Goal: Task Accomplishment & Management: Manage account settings

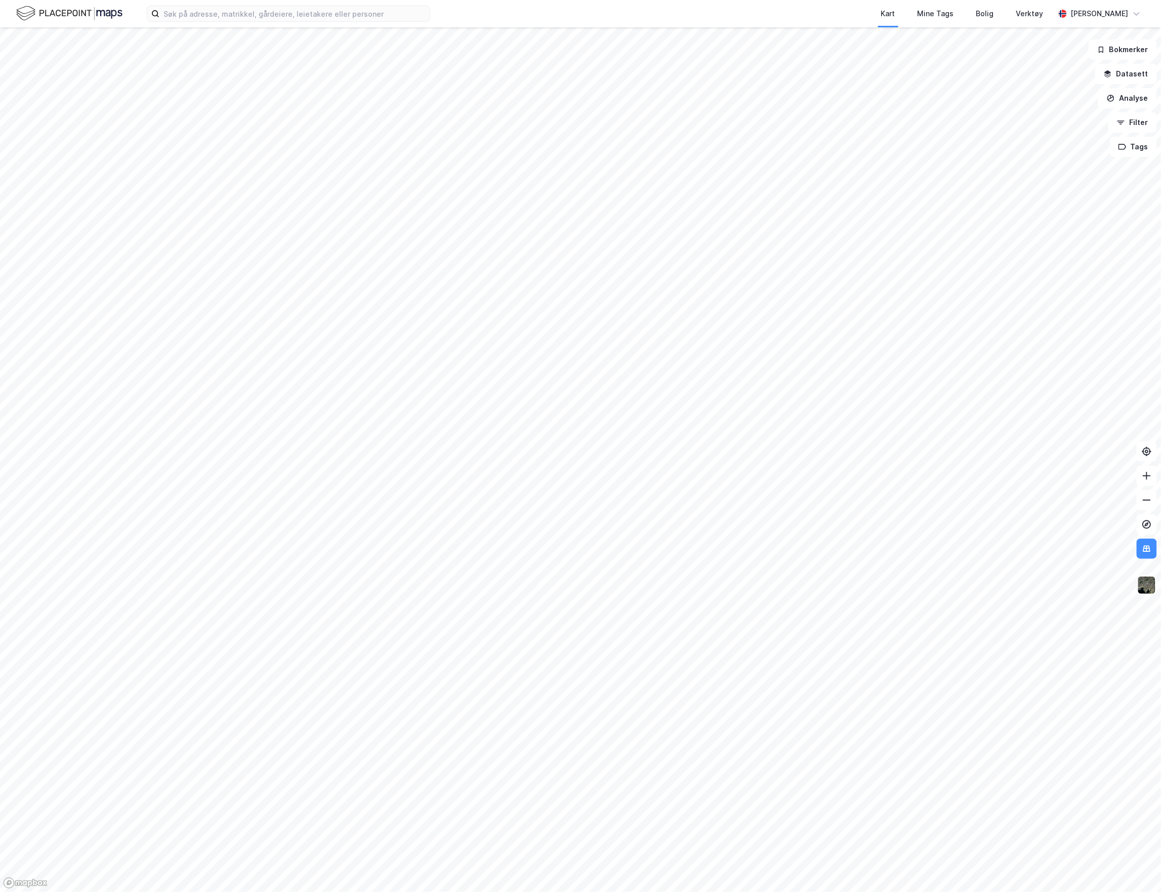
click at [1153, 589] on img at bounding box center [1147, 585] width 19 height 19
click at [1065, 339] on div "3D (Beta)" at bounding box center [1053, 334] width 33 height 12
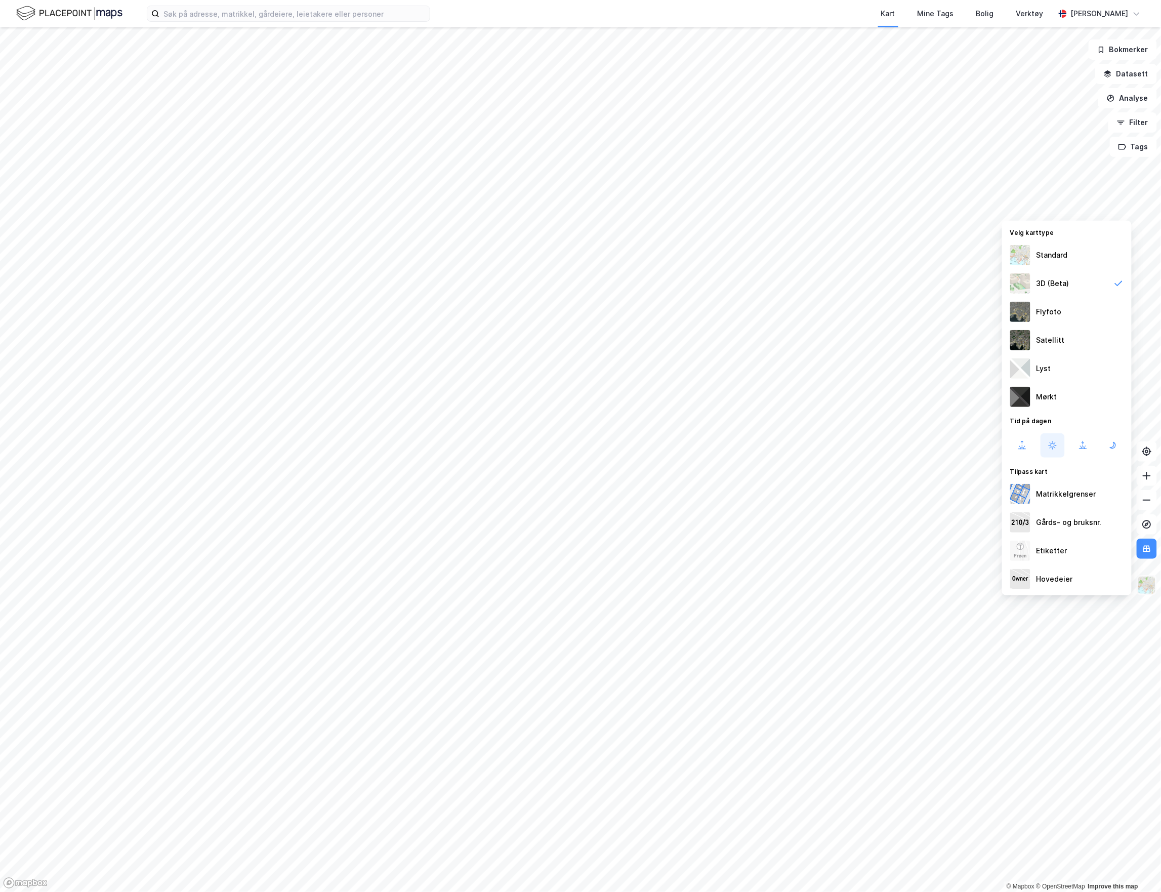
click at [1147, 594] on img at bounding box center [1147, 585] width 19 height 19
click at [1144, 585] on img at bounding box center [1147, 585] width 19 height 19
click at [1064, 258] on div "Standard" at bounding box center [1052, 255] width 31 height 12
click at [1146, 587] on img at bounding box center [1147, 585] width 19 height 19
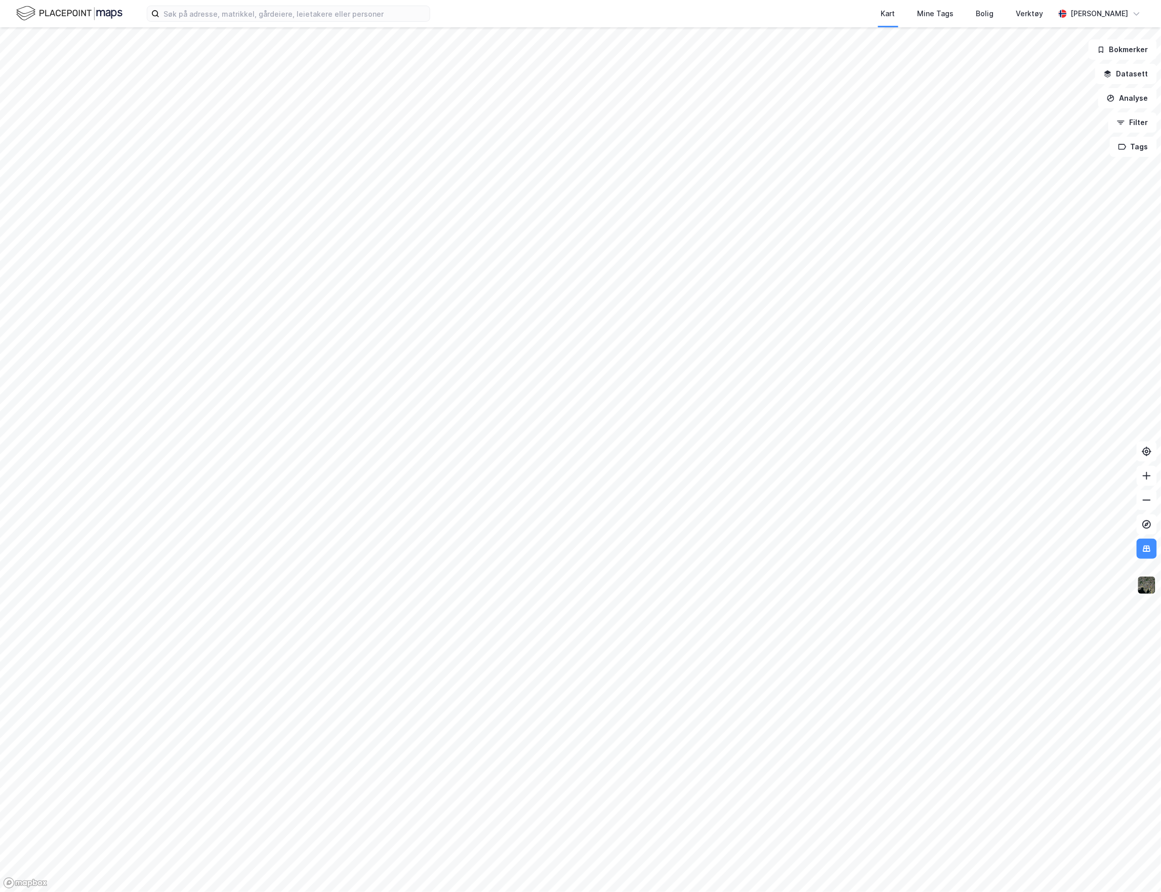
click at [1147, 583] on img at bounding box center [1147, 585] width 19 height 19
click at [1064, 381] on div "Satellitt" at bounding box center [1067, 391] width 130 height 28
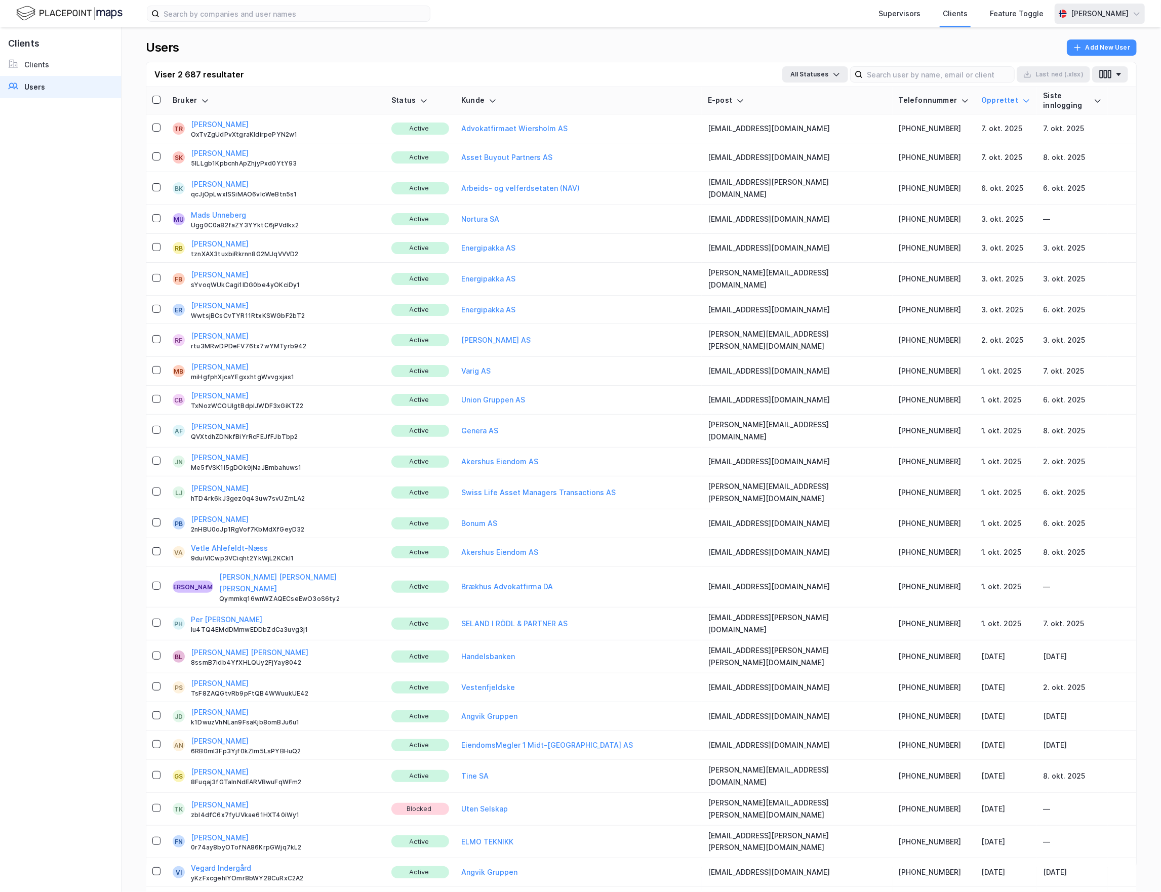
click at [1089, 17] on div "[PERSON_NAME]" at bounding box center [1100, 14] width 58 height 12
click at [1065, 63] on div "Logg ut" at bounding box center [1079, 62] width 132 height 24
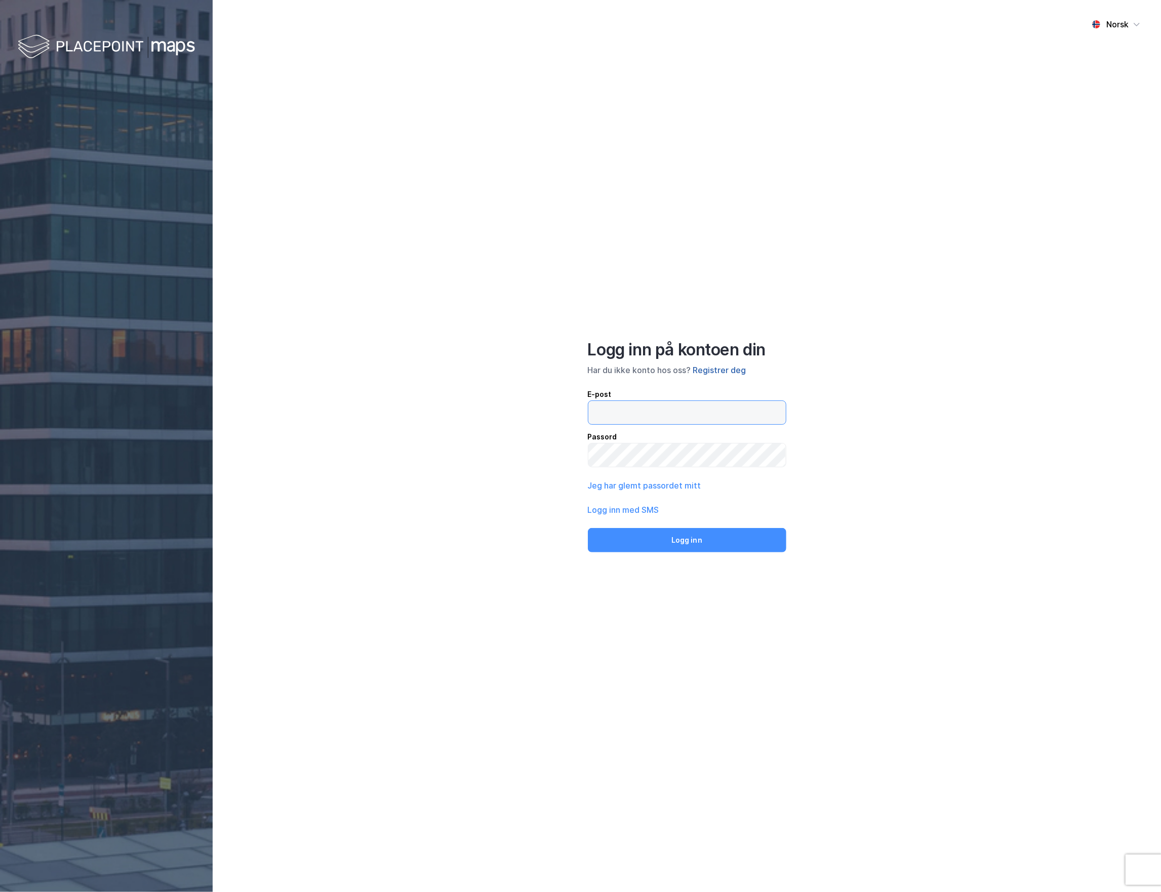
type input "martinesorensen00@hotmail.com"
click at [716, 372] on button "Registrer deg" at bounding box center [719, 370] width 53 height 12
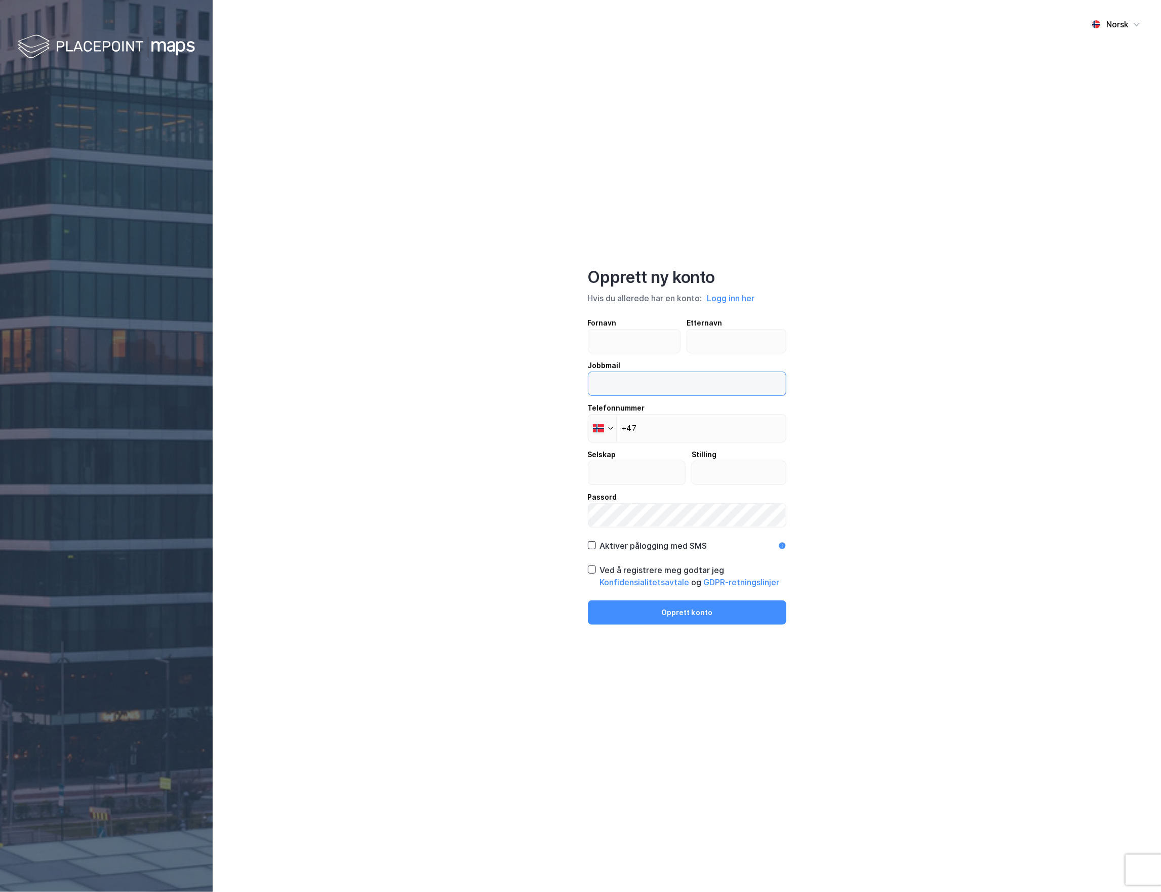
type input "martinesorensen00@hotmail.com"
click at [726, 298] on button "Logg inn her" at bounding box center [731, 298] width 54 height 13
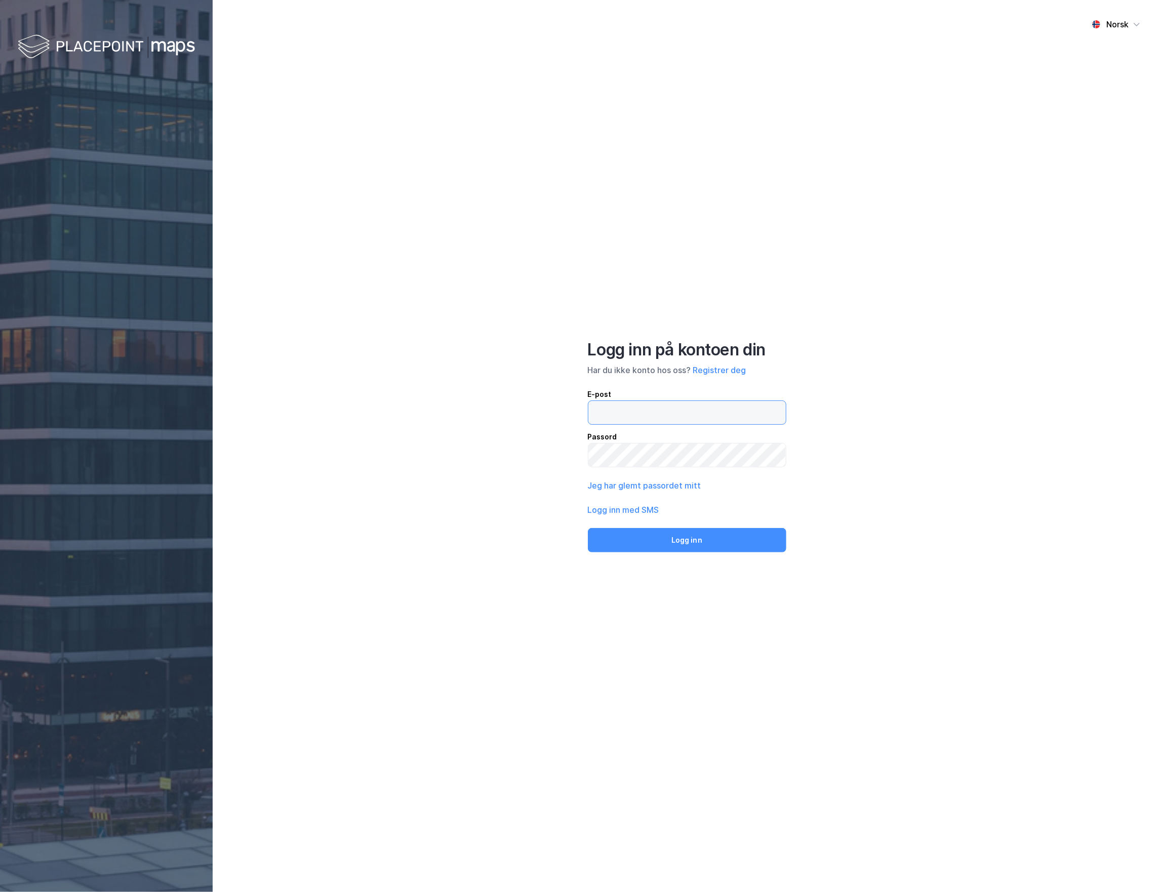
type input "martinesorensen00@hotmail.com"
click at [695, 544] on button "Logg inn" at bounding box center [687, 540] width 198 height 24
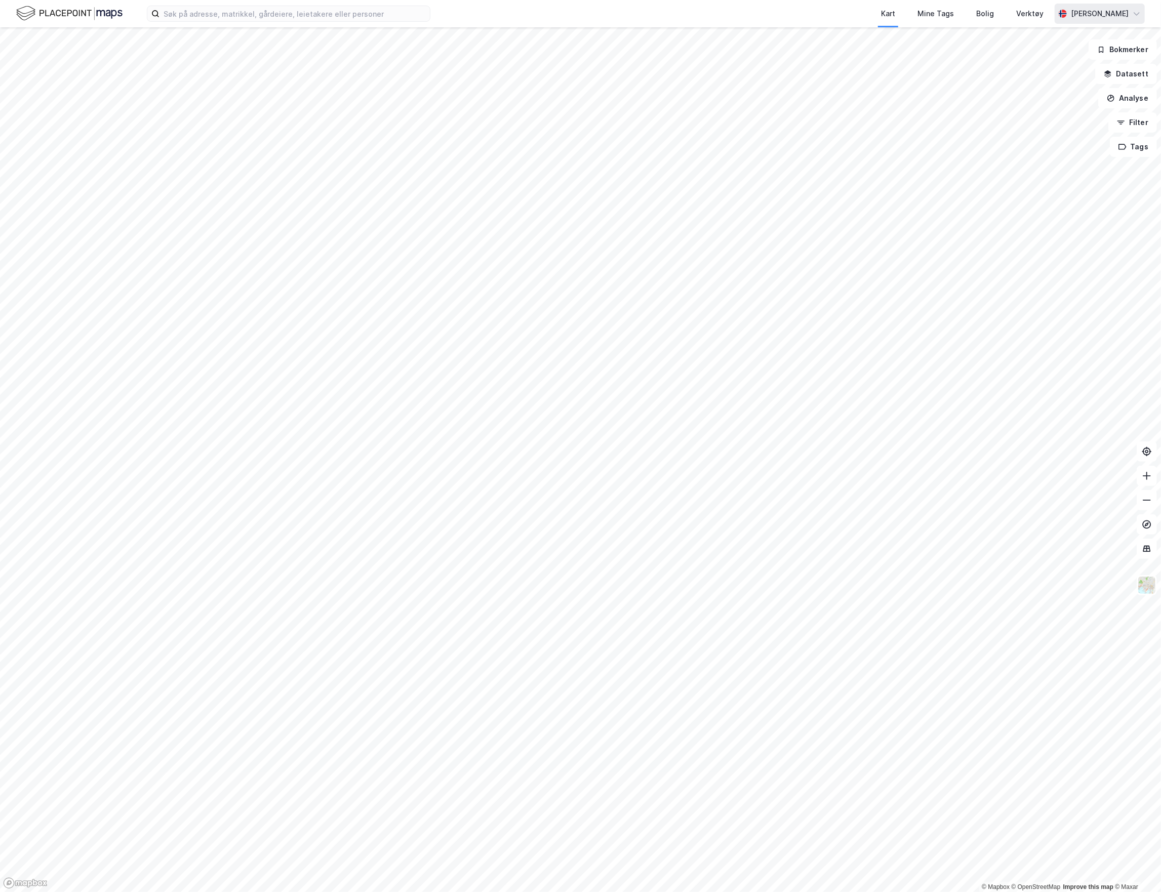
click at [1086, 18] on div "[PERSON_NAME]" at bounding box center [1100, 14] width 58 height 12
click at [1062, 67] on div "Åpne Supervisor portalen" at bounding box center [1080, 62] width 90 height 12
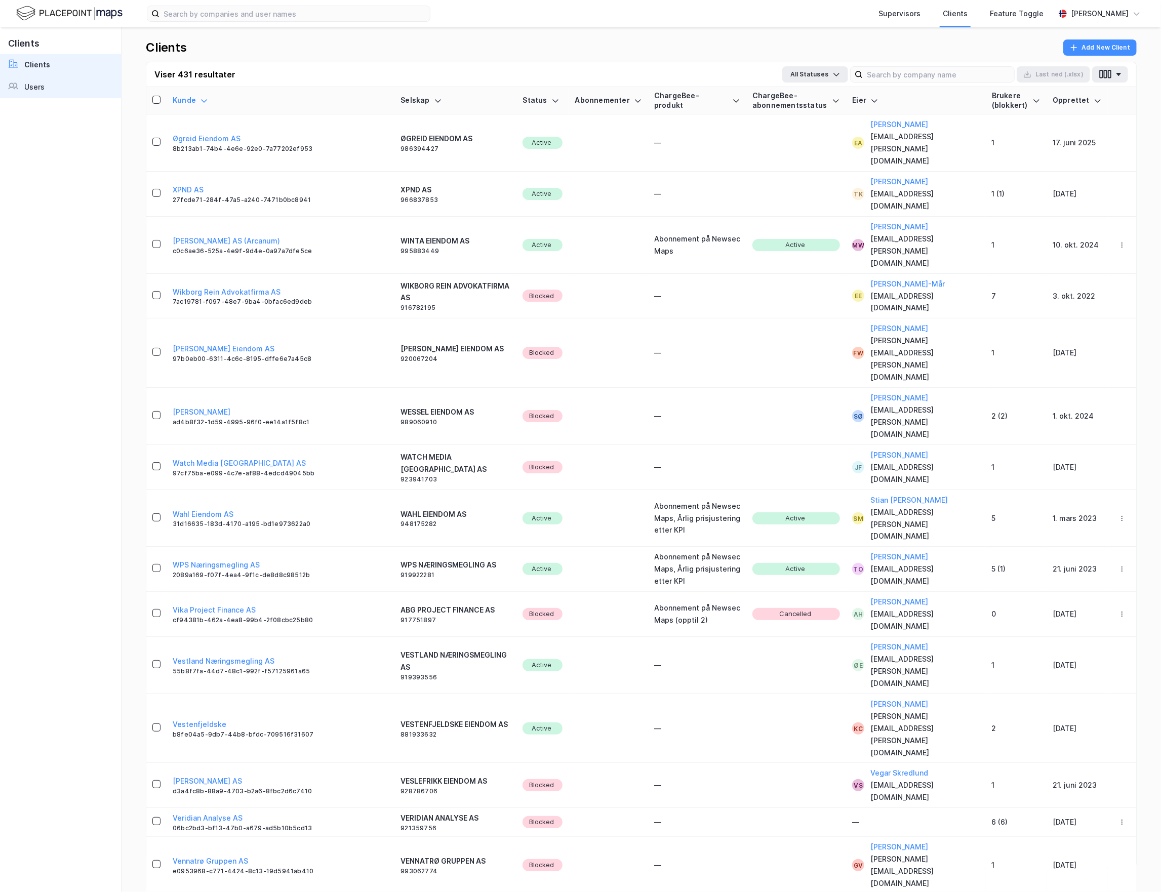
click at [50, 81] on link "Users" at bounding box center [60, 87] width 121 height 22
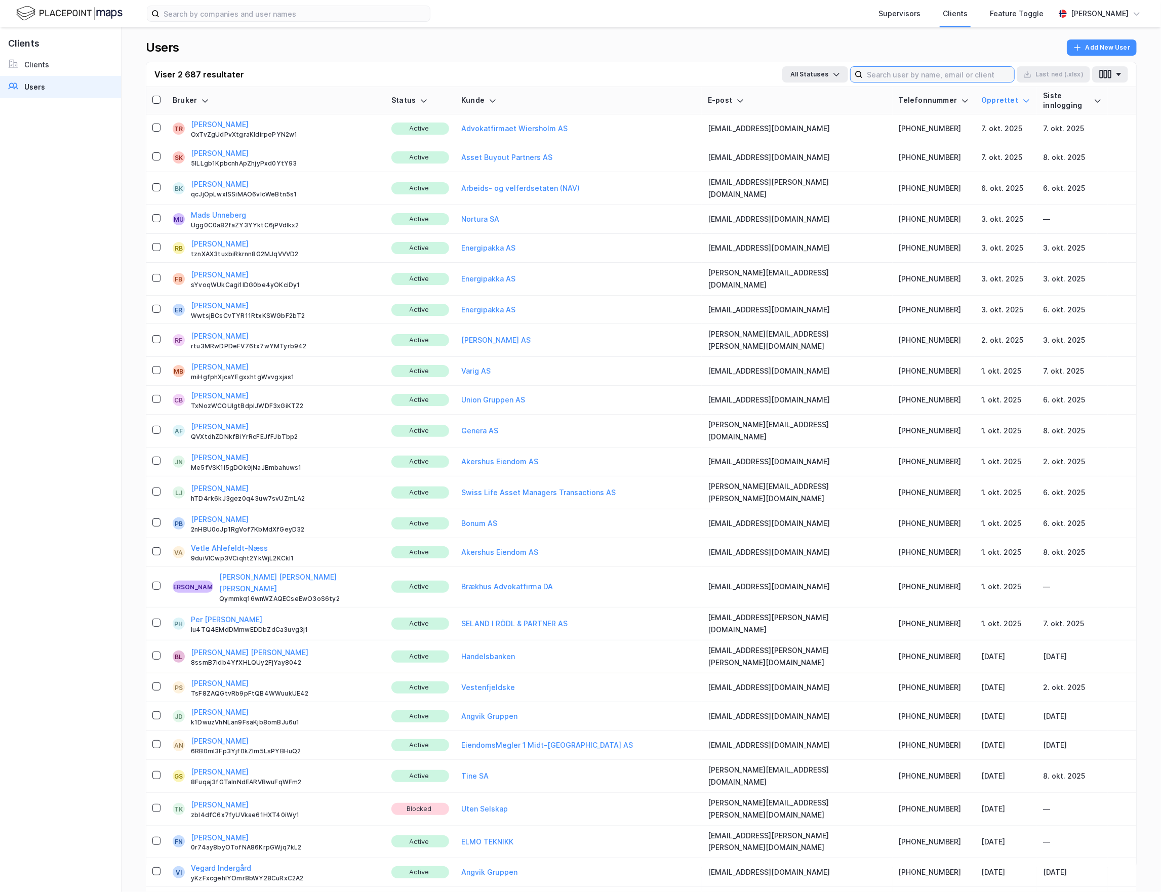
click at [894, 79] on input at bounding box center [938, 74] width 151 height 15
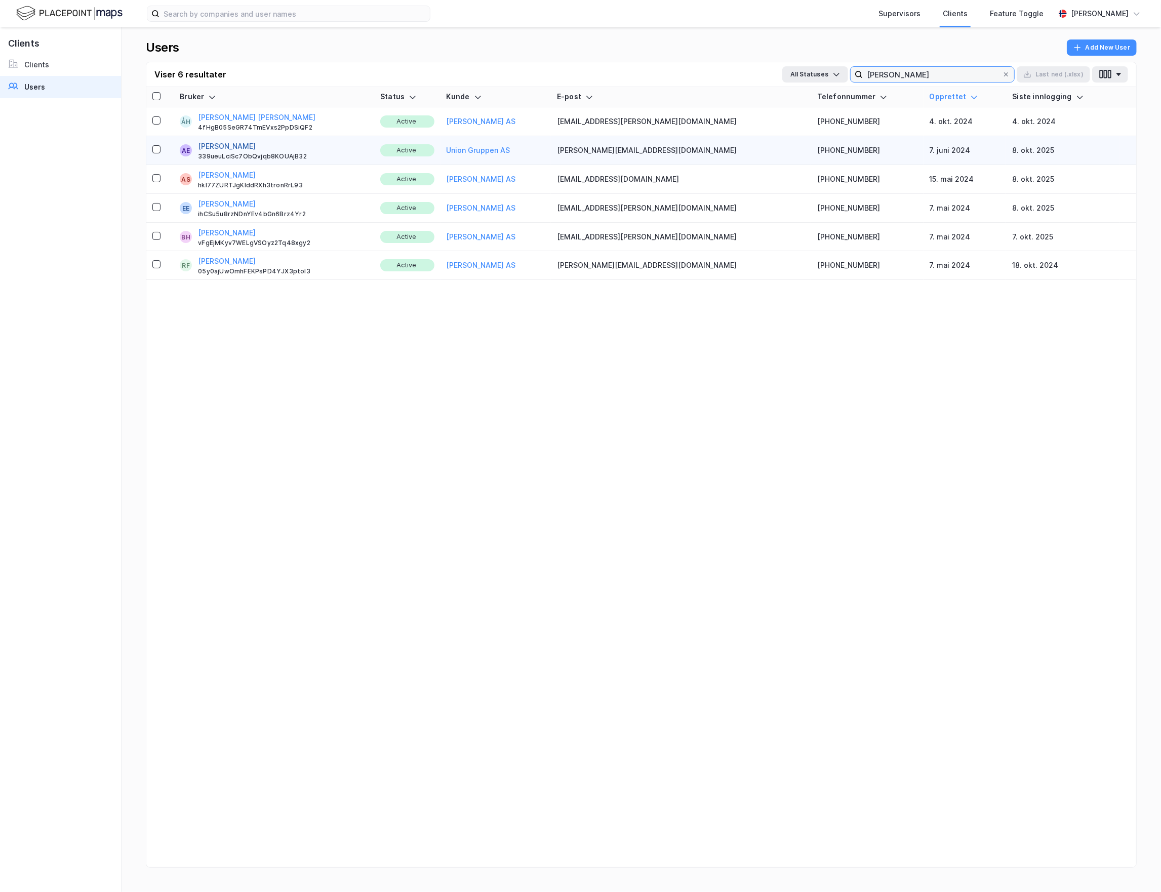
type input "adrian ei"
click at [223, 143] on button "Adrian Eikenes" at bounding box center [227, 146] width 58 height 12
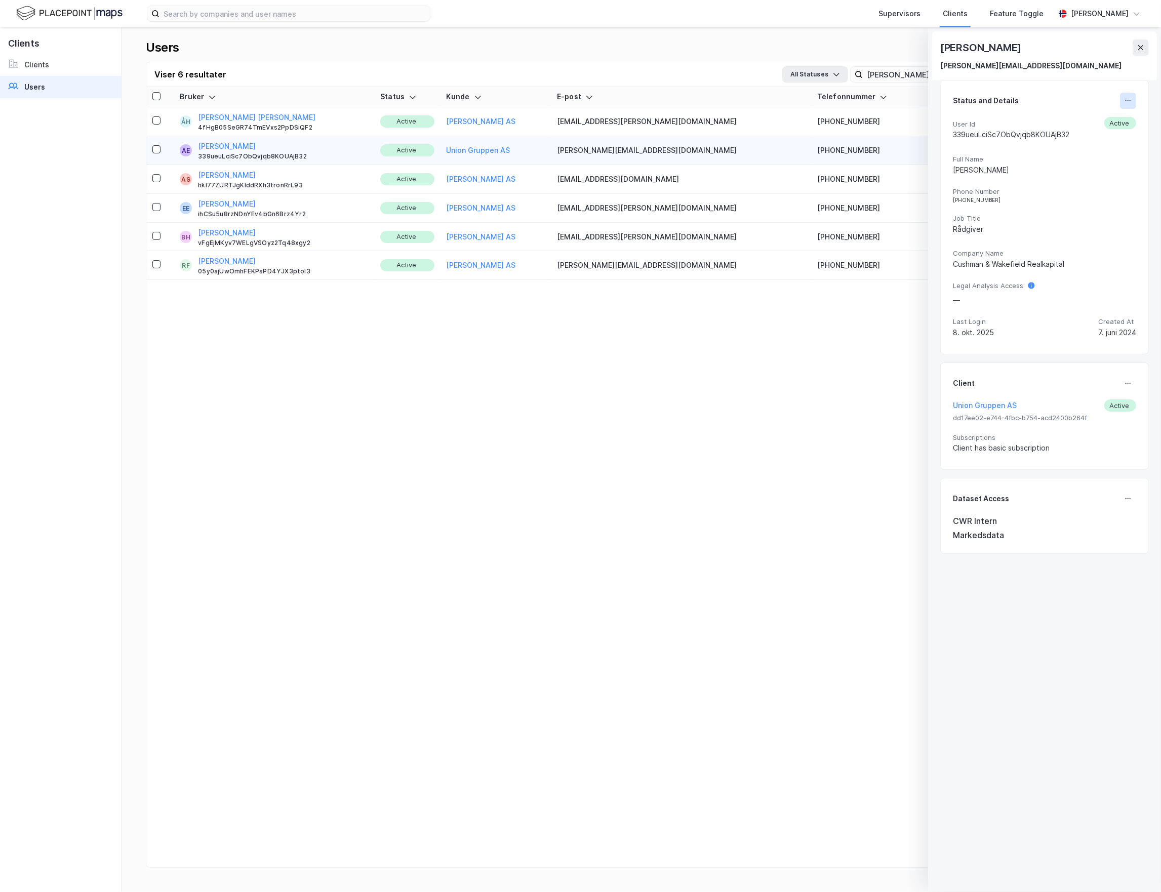
click at [1124, 100] on icon at bounding box center [1128, 101] width 8 height 8
click at [1029, 100] on div "Update user data" at bounding box center [1007, 105] width 61 height 12
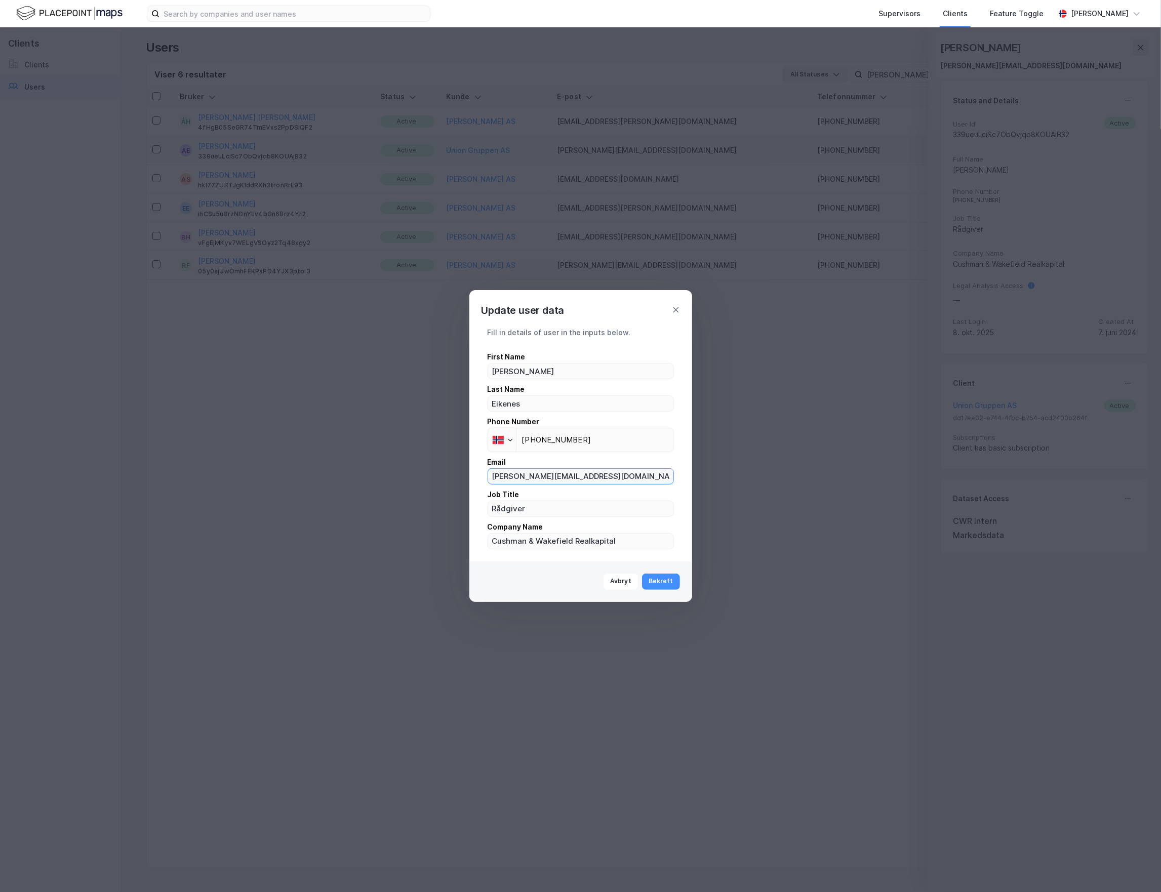
drag, startPoint x: 636, startPoint y: 478, endPoint x: 489, endPoint y: 475, distance: 147.3
click at [489, 475] on input "adrian.eikenes@cwrealkapital.com" at bounding box center [580, 476] width 185 height 15
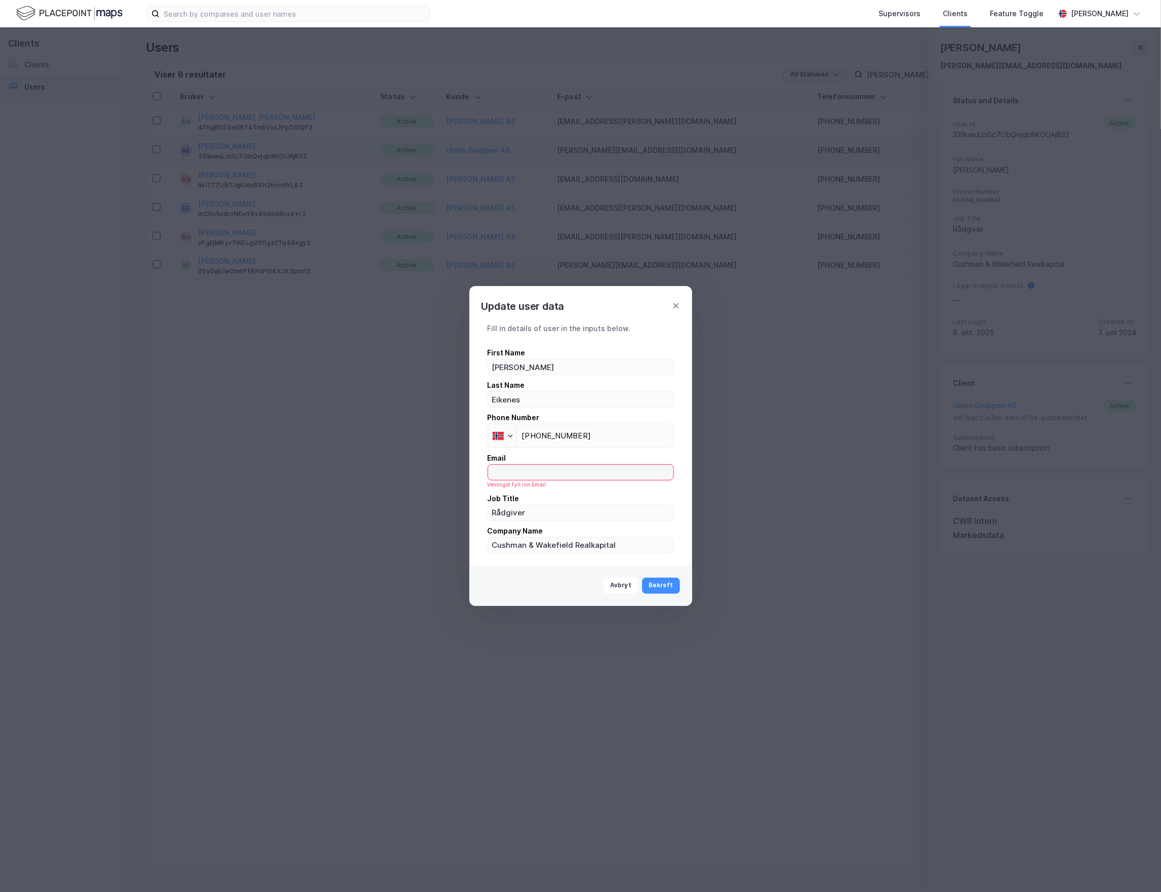
paste input "eikenes@union.no"
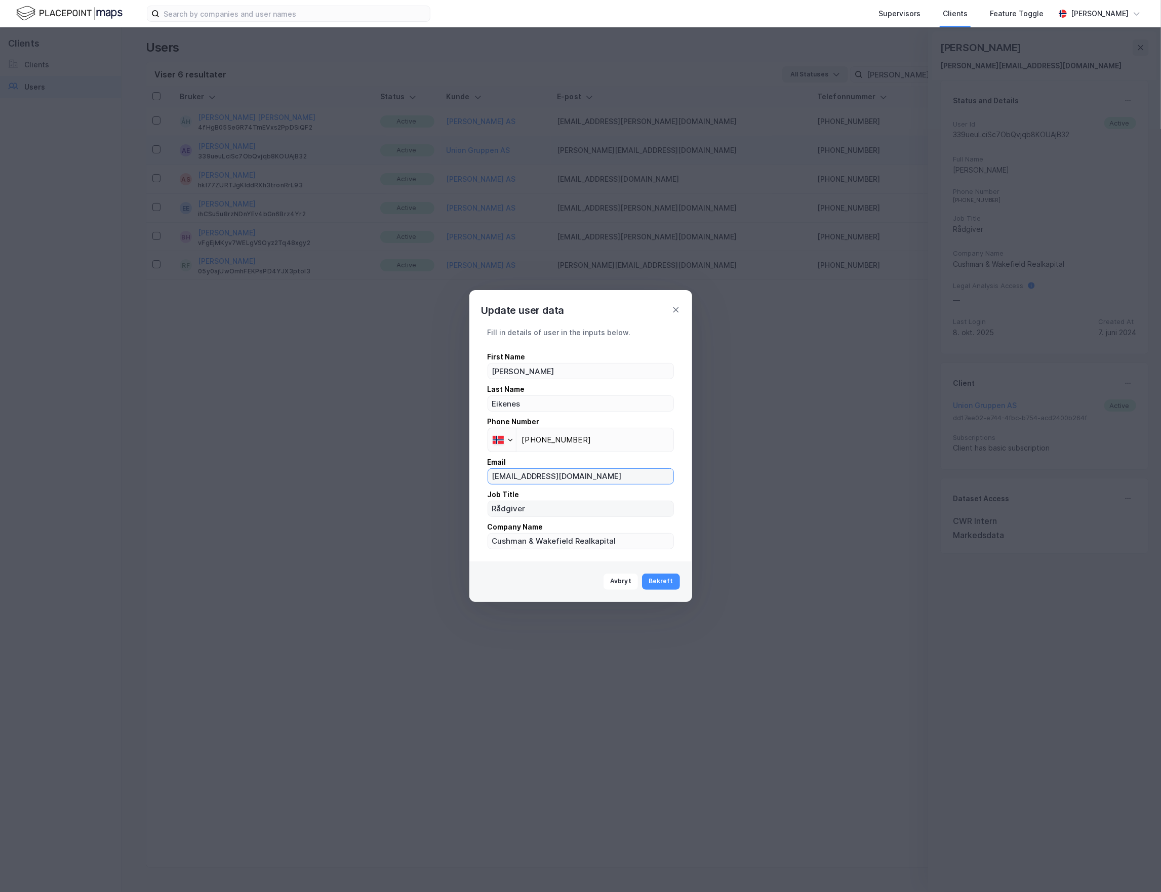
type input "eikenes@union.no"
drag, startPoint x: 551, startPoint y: 512, endPoint x: 486, endPoint y: 507, distance: 65.0
click at [486, 507] on div "Fill in details of user in the inputs below. First Name Adrian Last Name Eikene…" at bounding box center [580, 438] width 198 height 223
type input "Leasing"
drag, startPoint x: 618, startPoint y: 542, endPoint x: 484, endPoint y: 529, distance: 134.3
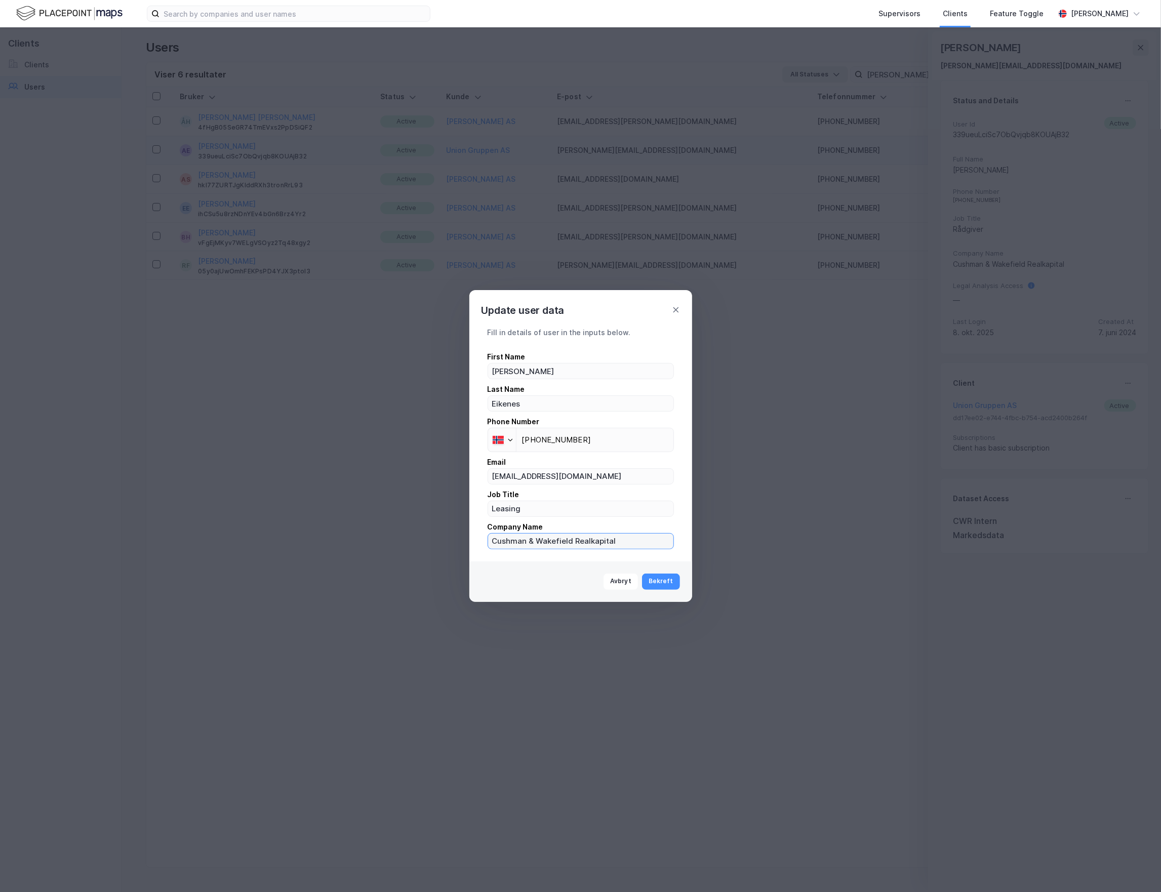
click at [484, 529] on div "Fill in details of user in the inputs below. First Name Adrian Last Name Eikene…" at bounding box center [580, 438] width 198 height 223
type input "Union Gruppen"
click at [663, 579] on button "Bekreft" at bounding box center [661, 582] width 38 height 16
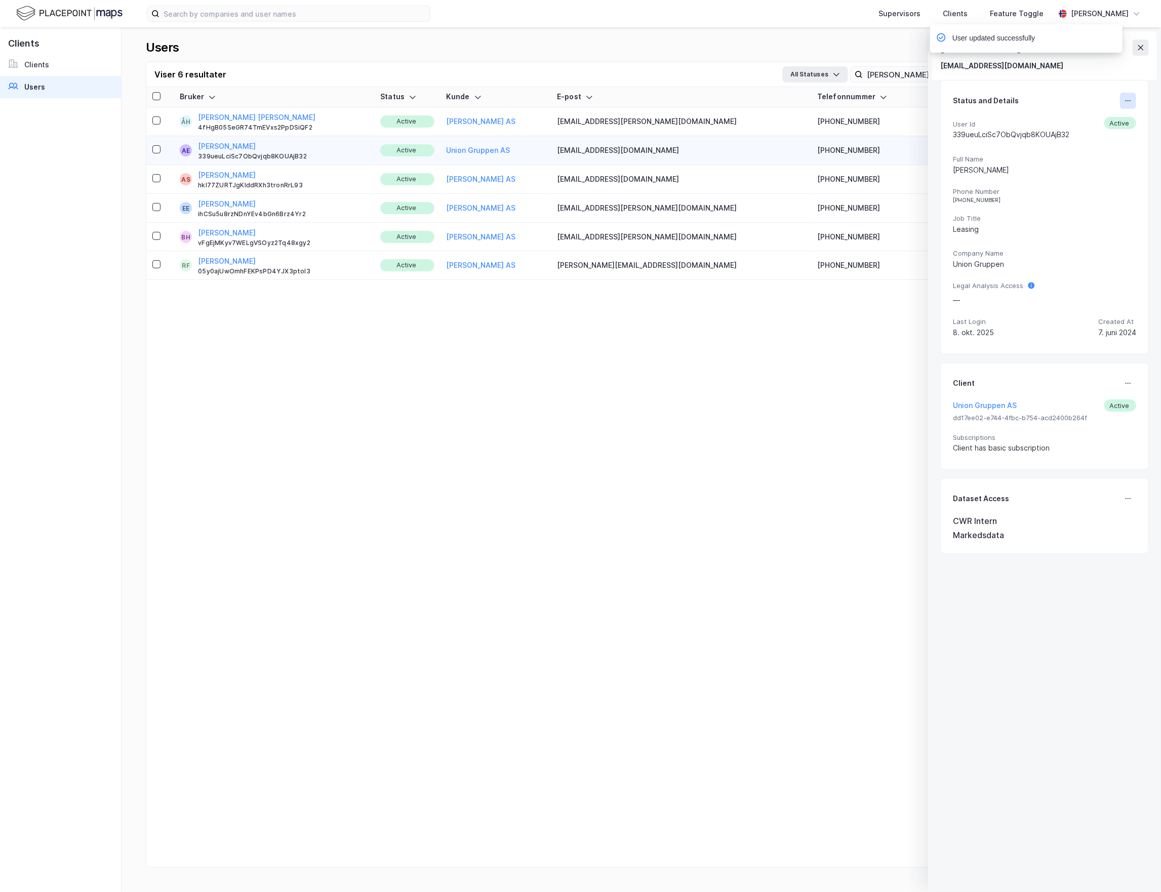
click at [1120, 106] on button at bounding box center [1128, 101] width 16 height 16
click at [1023, 173] on div "Send link for tilbakestilling av passord" at bounding box center [1044, 178] width 135 height 12
click at [1138, 48] on icon at bounding box center [1141, 48] width 8 height 8
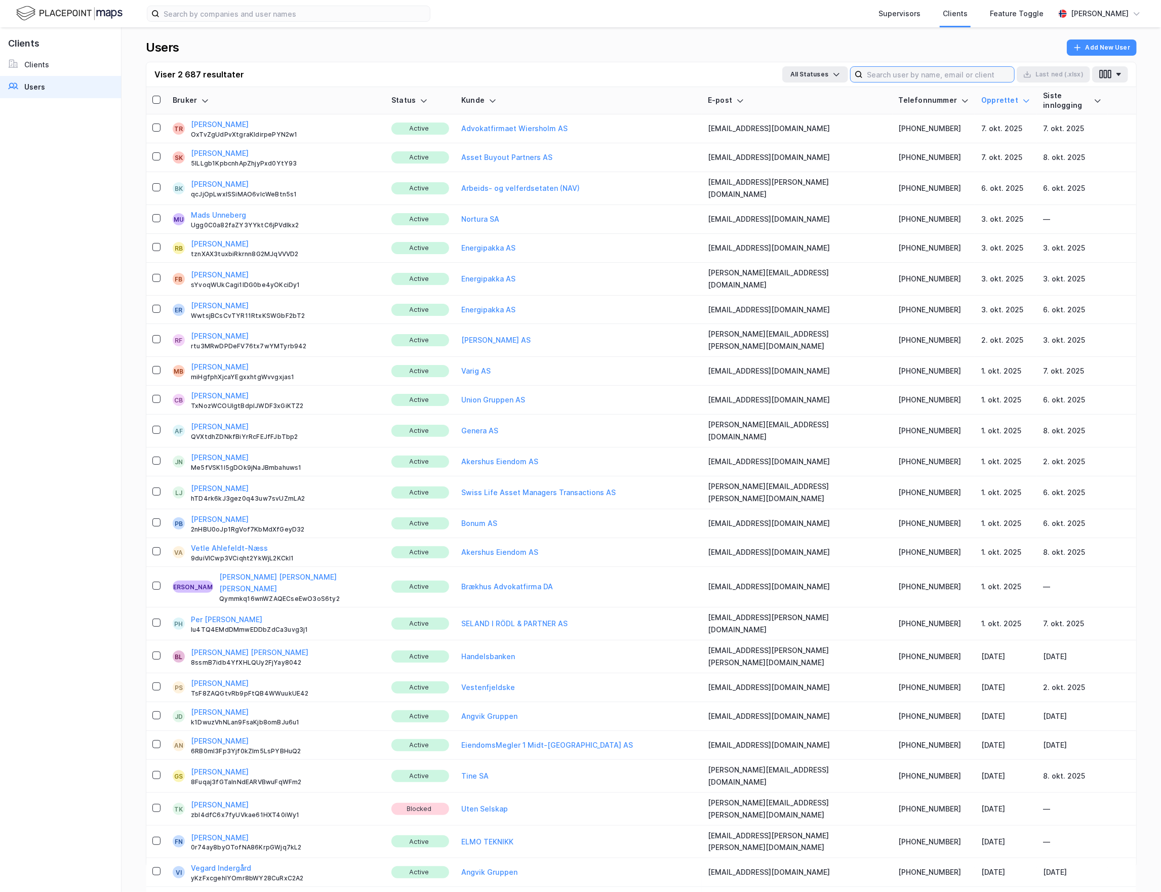
click at [908, 74] on input at bounding box center [938, 74] width 151 height 15
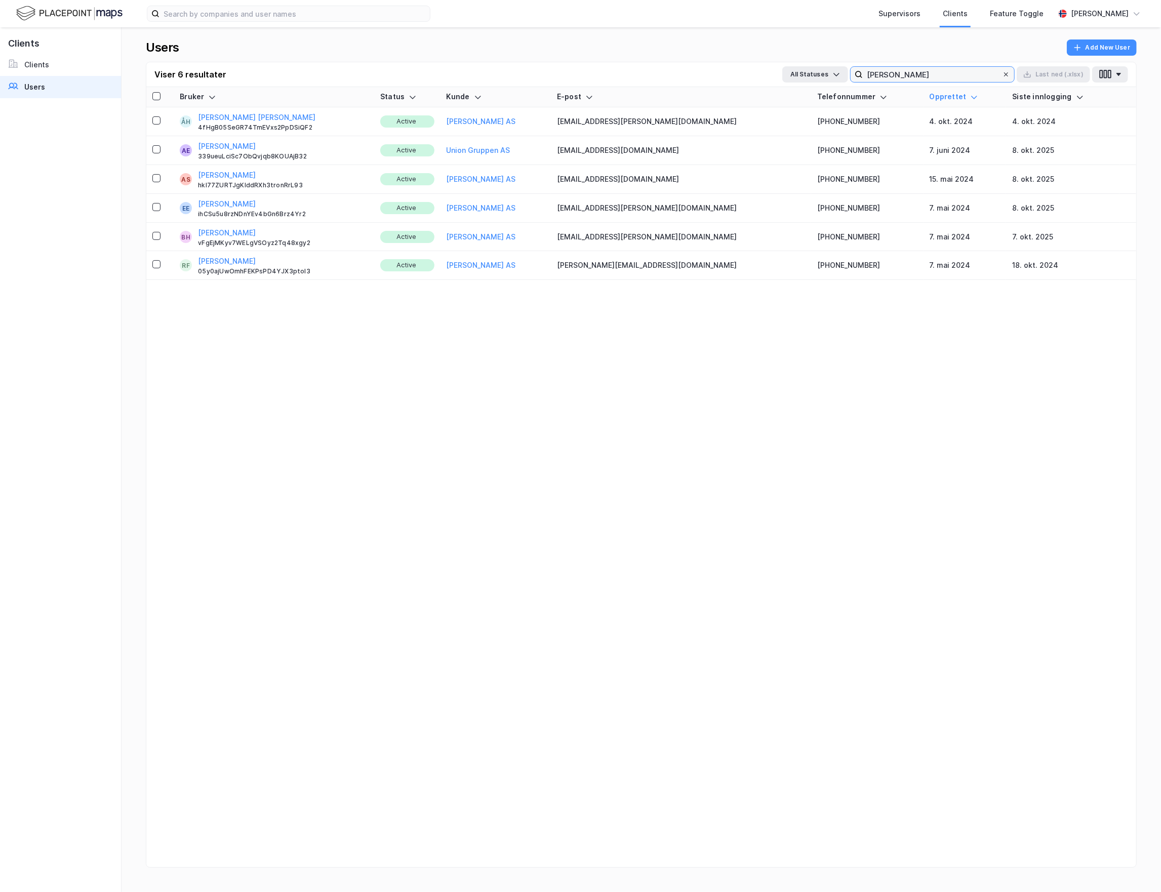
type input "adrian ei"
click at [1007, 76] on icon at bounding box center [1006, 74] width 6 height 6
click at [1002, 76] on input "adrian ei" at bounding box center [932, 74] width 139 height 15
